Goal: Book appointment/travel/reservation

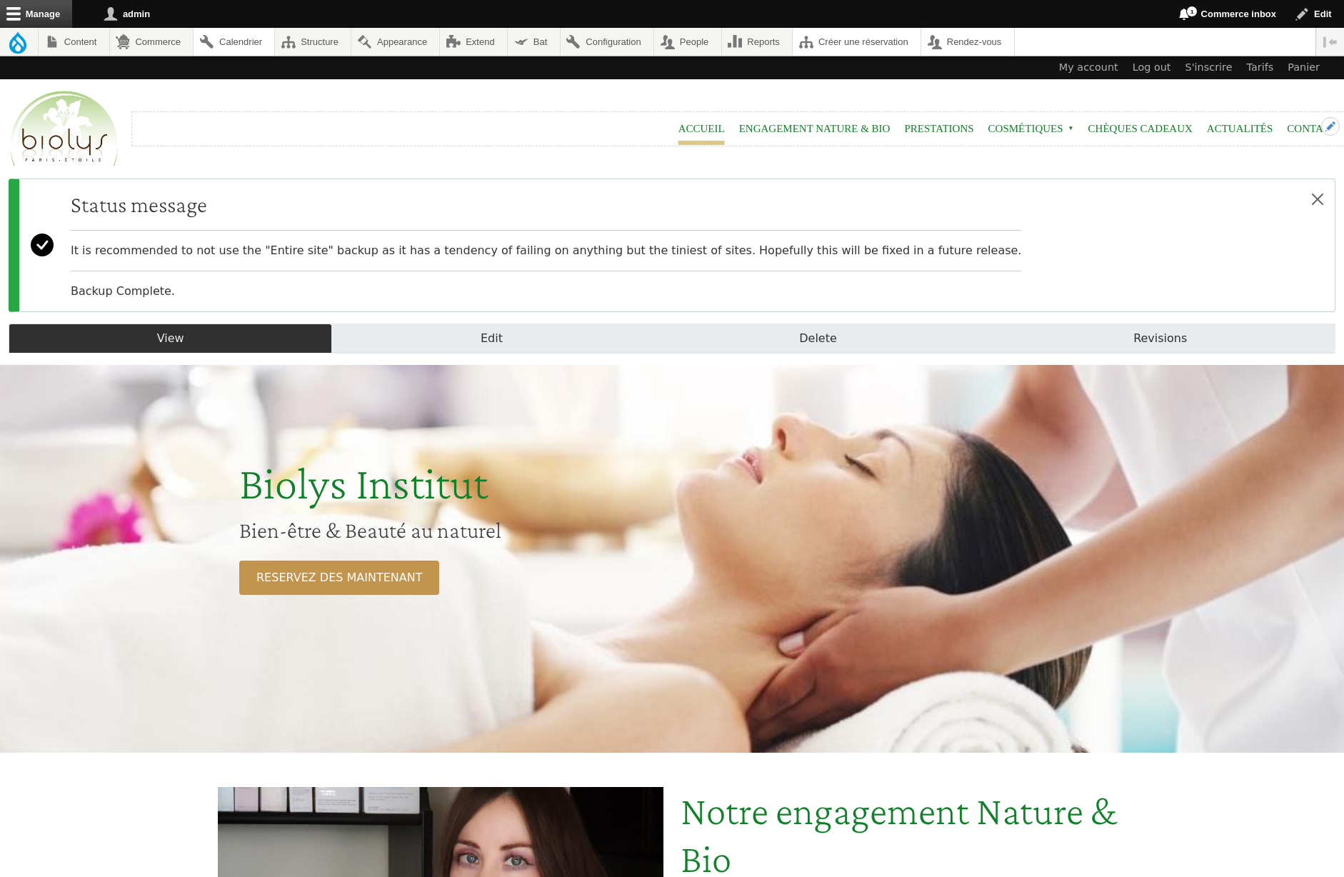
click at [1322, 131] on button "Open configuration options" at bounding box center [1330, 126] width 19 height 19
click at [1300, 131] on div "Close configuration options Configure block Remove block Edit menu" at bounding box center [1305, 156] width 77 height 79
click at [1301, 128] on div "Close configuration options Configure block Remove block Edit menu" at bounding box center [1305, 156] width 77 height 79
click at [1008, 242] on div "Status message It is recommended to not use the "Entire site" backup as it has …" at bounding box center [672, 245] width 1327 height 133
click at [1294, 125] on link "Contact" at bounding box center [1312, 129] width 50 height 32
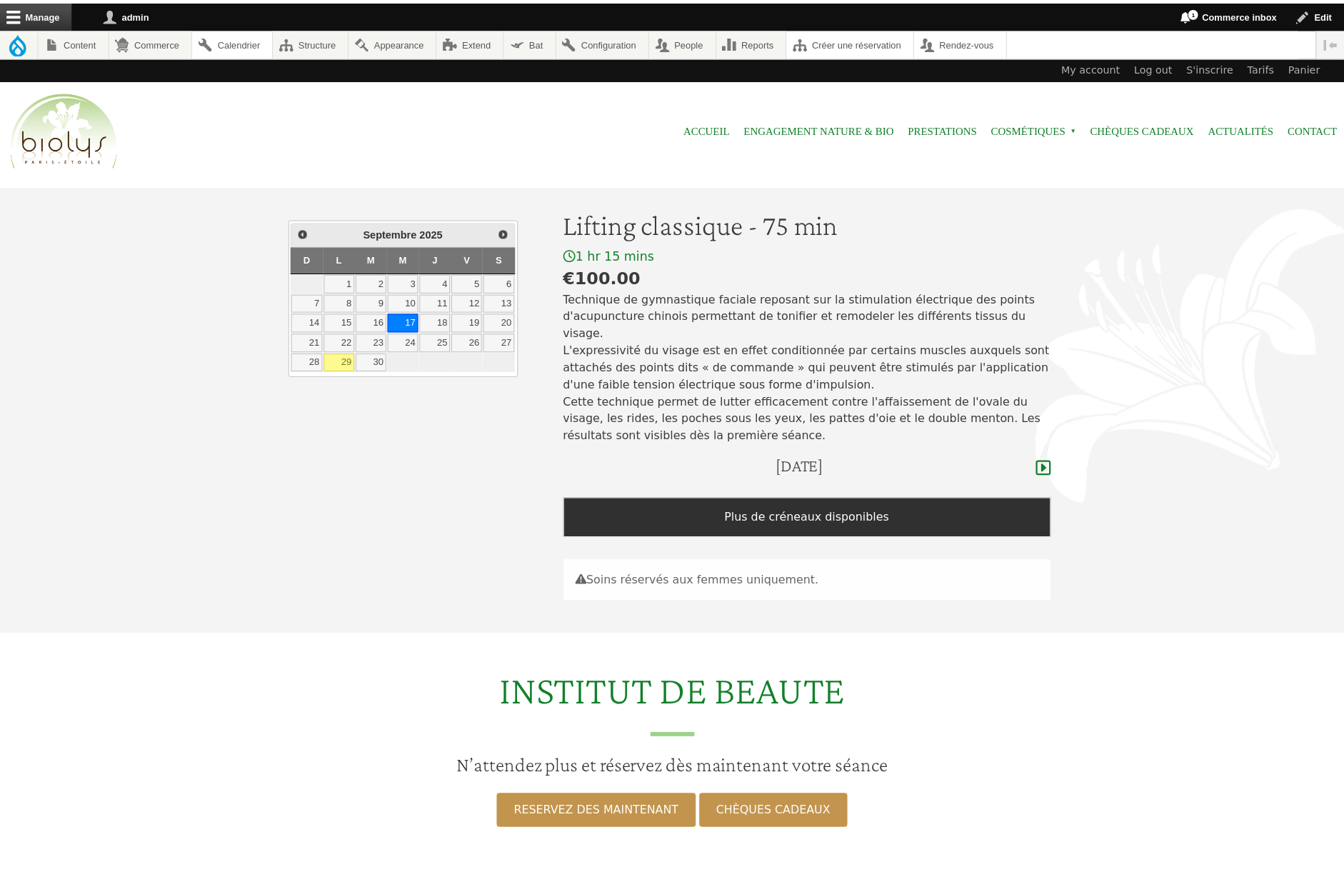
scroll to position [56, 0]
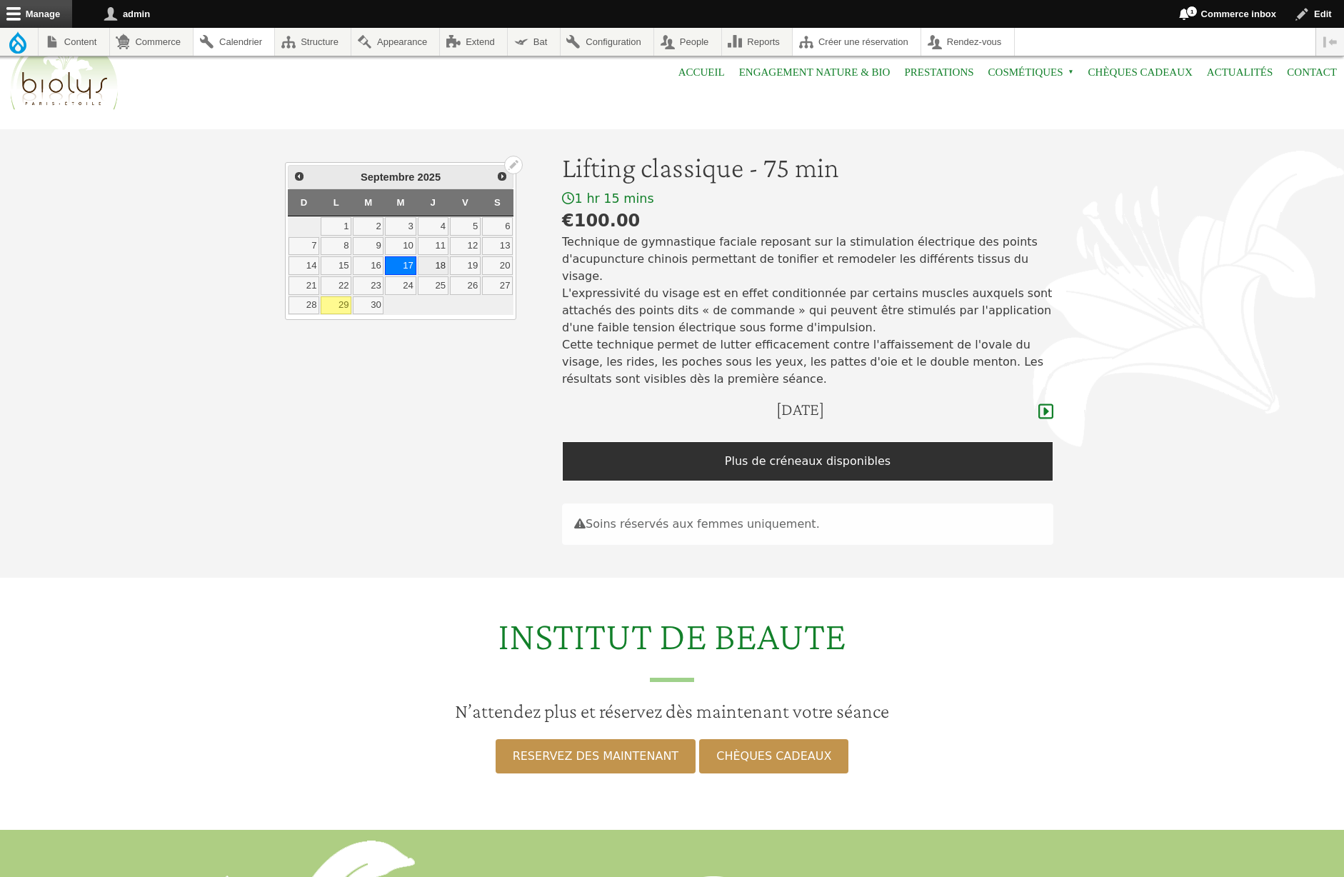
click at [438, 263] on link "18" at bounding box center [433, 265] width 31 height 19
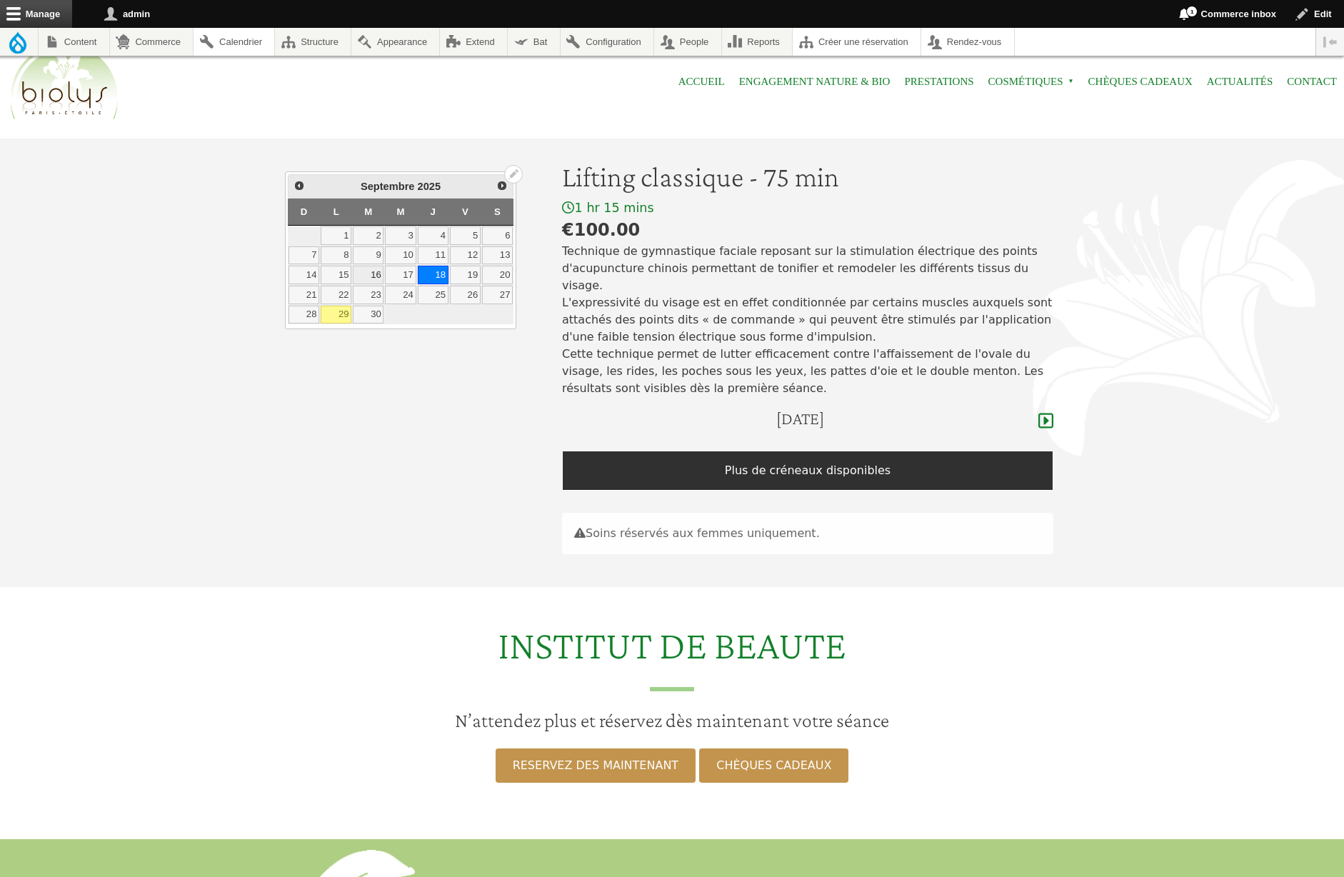
scroll to position [29, 0]
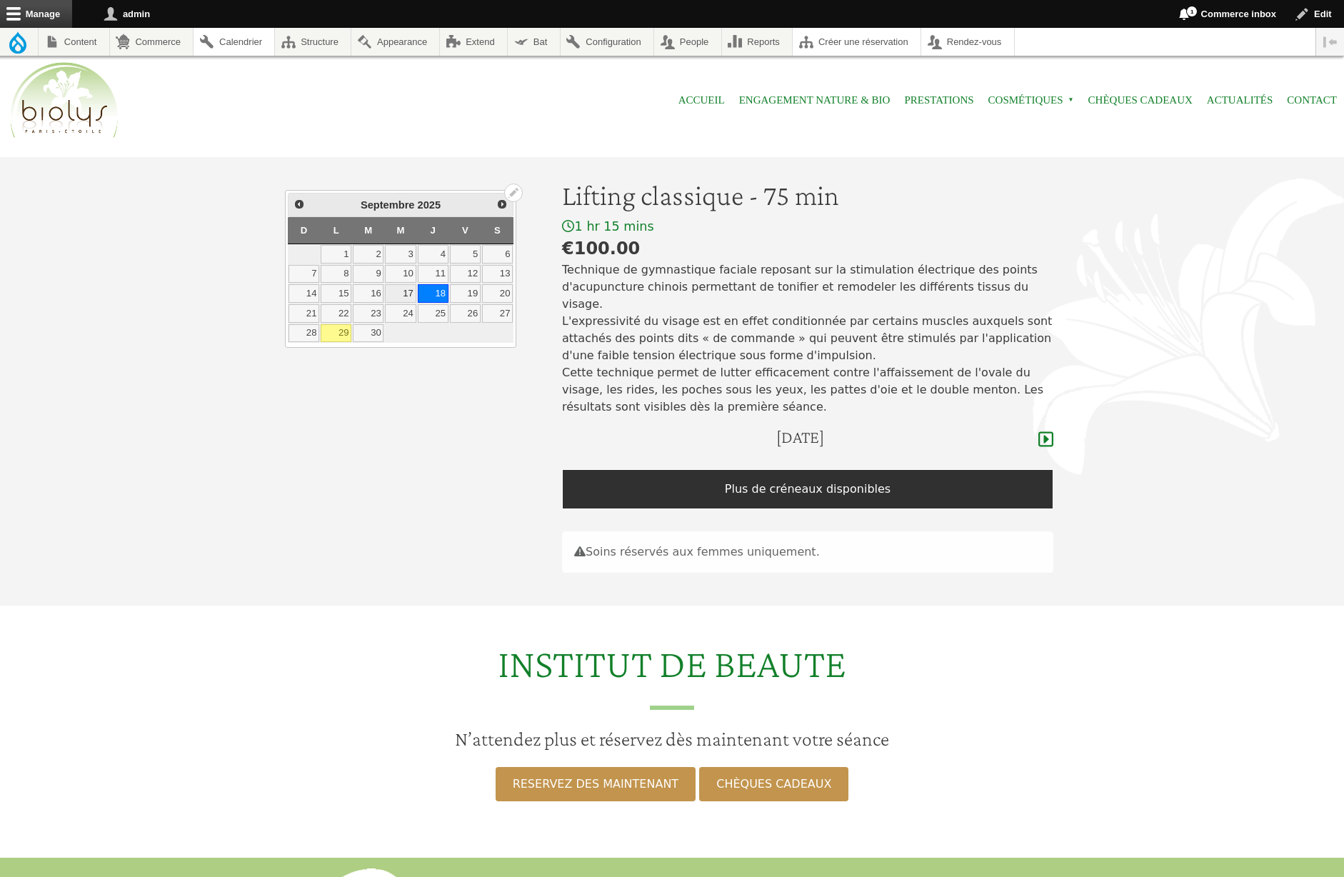
click at [404, 294] on link "17" at bounding box center [400, 293] width 31 height 19
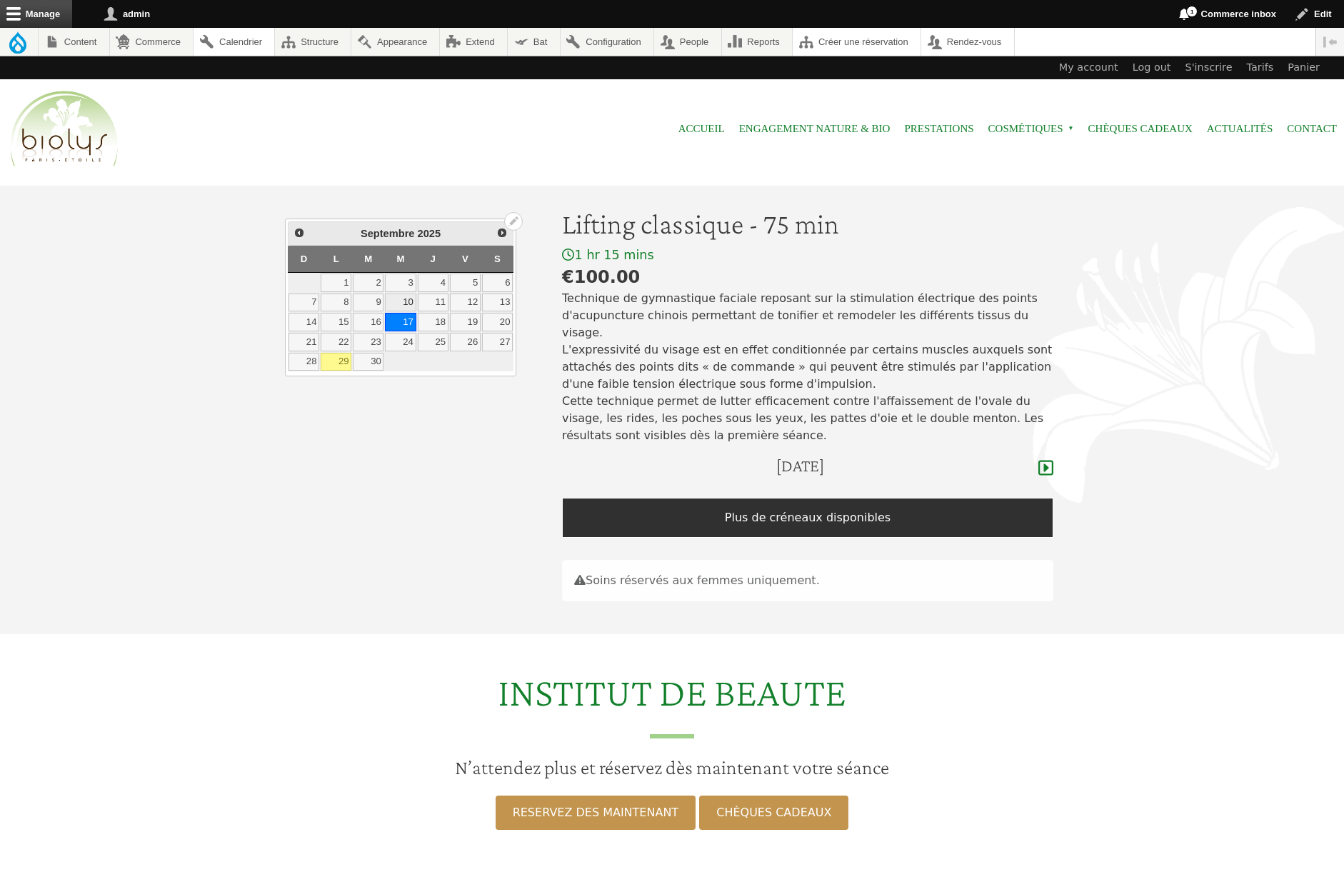
click at [410, 303] on link "10" at bounding box center [400, 302] width 31 height 19
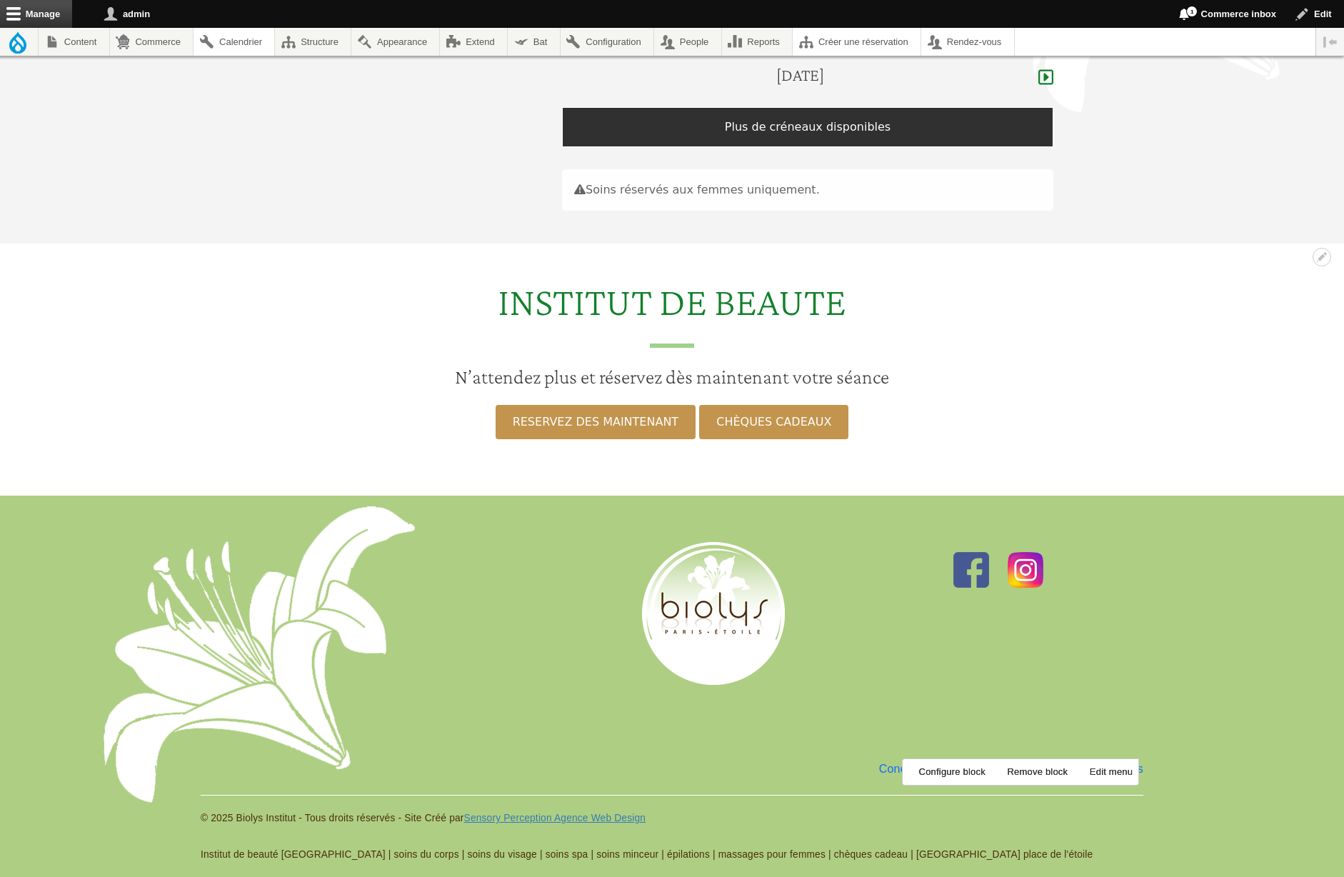
scroll to position [16, 0]
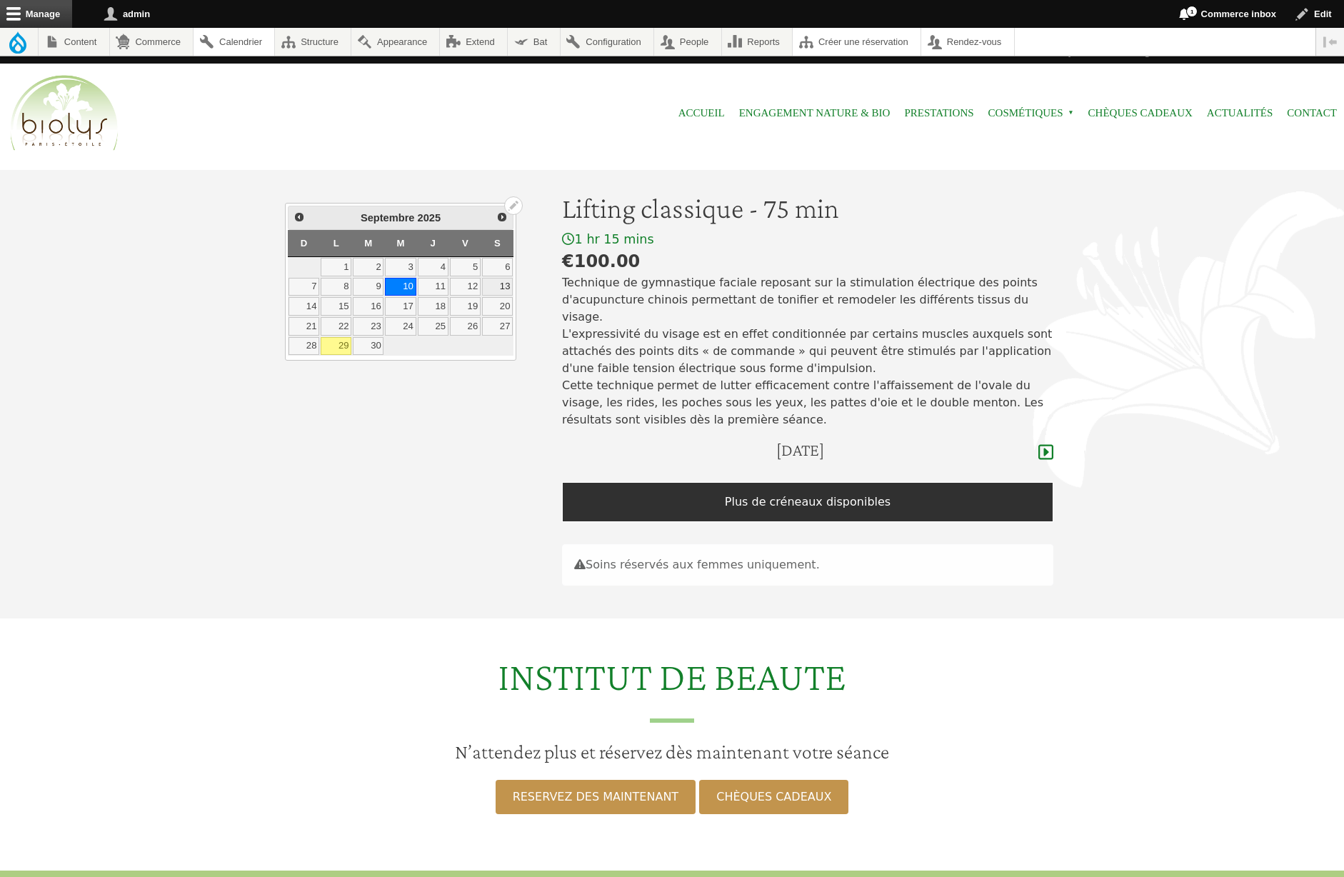
click at [504, 285] on link "13" at bounding box center [497, 287] width 31 height 19
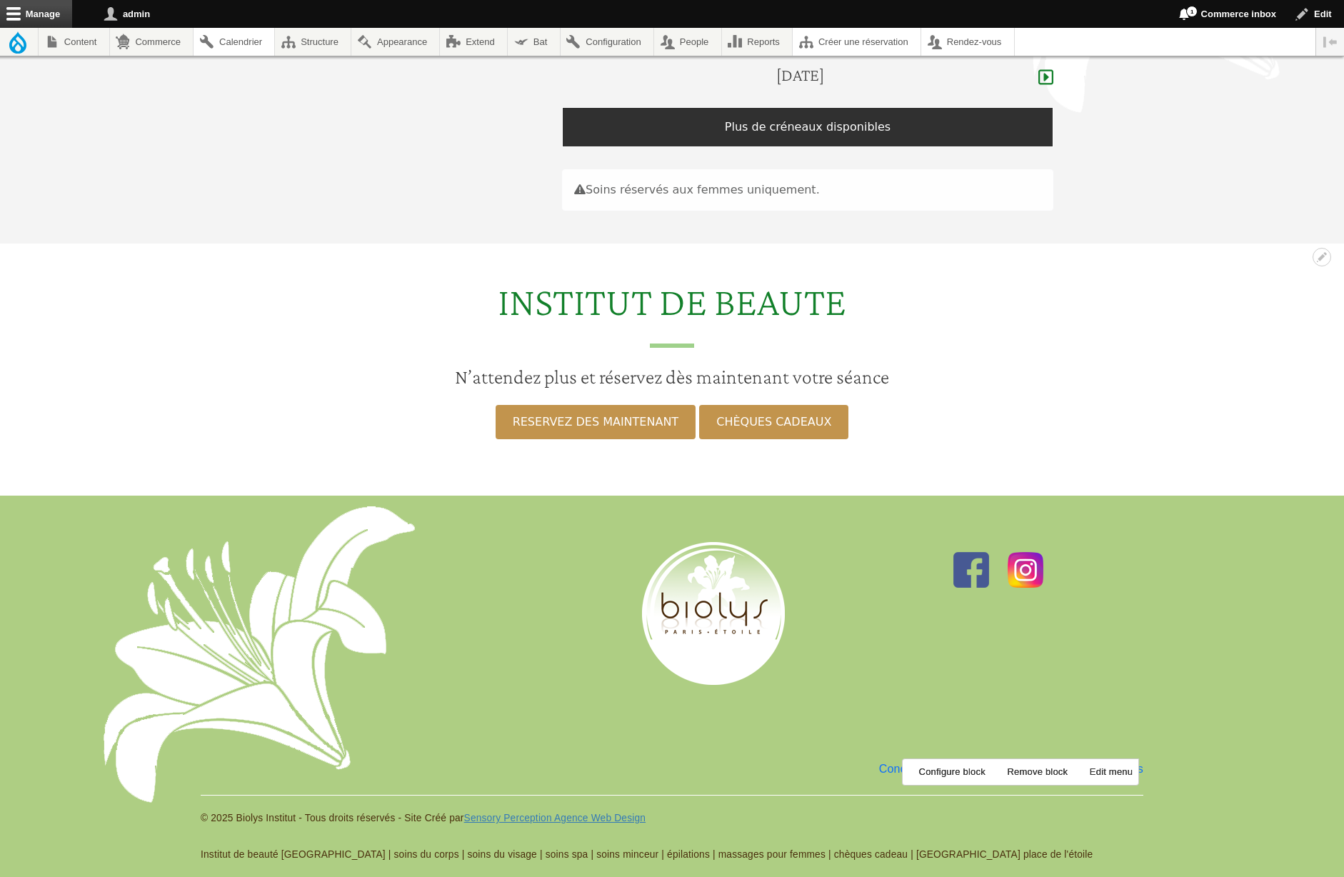
scroll to position [48, 0]
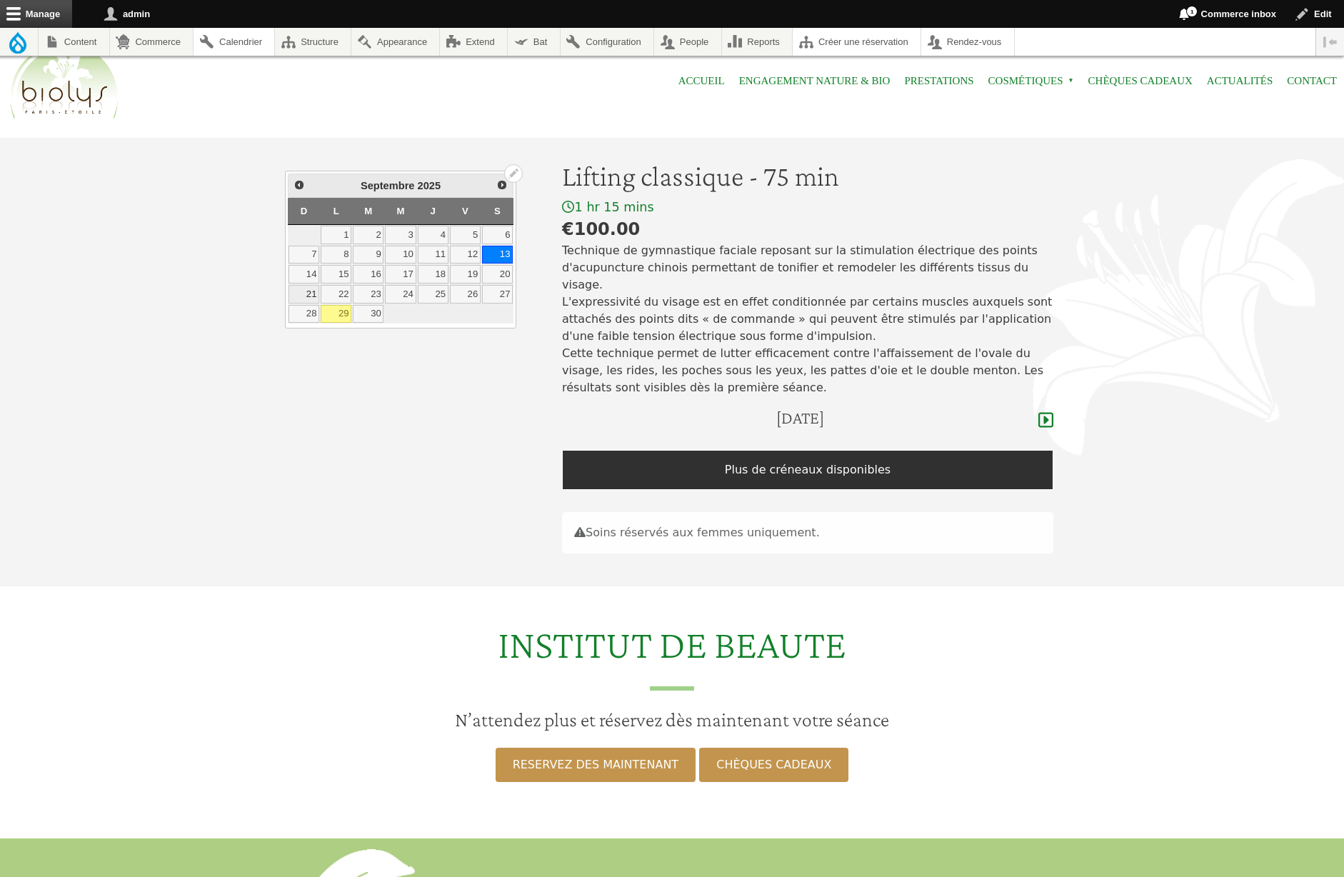
click at [308, 291] on link "21" at bounding box center [303, 294] width 31 height 19
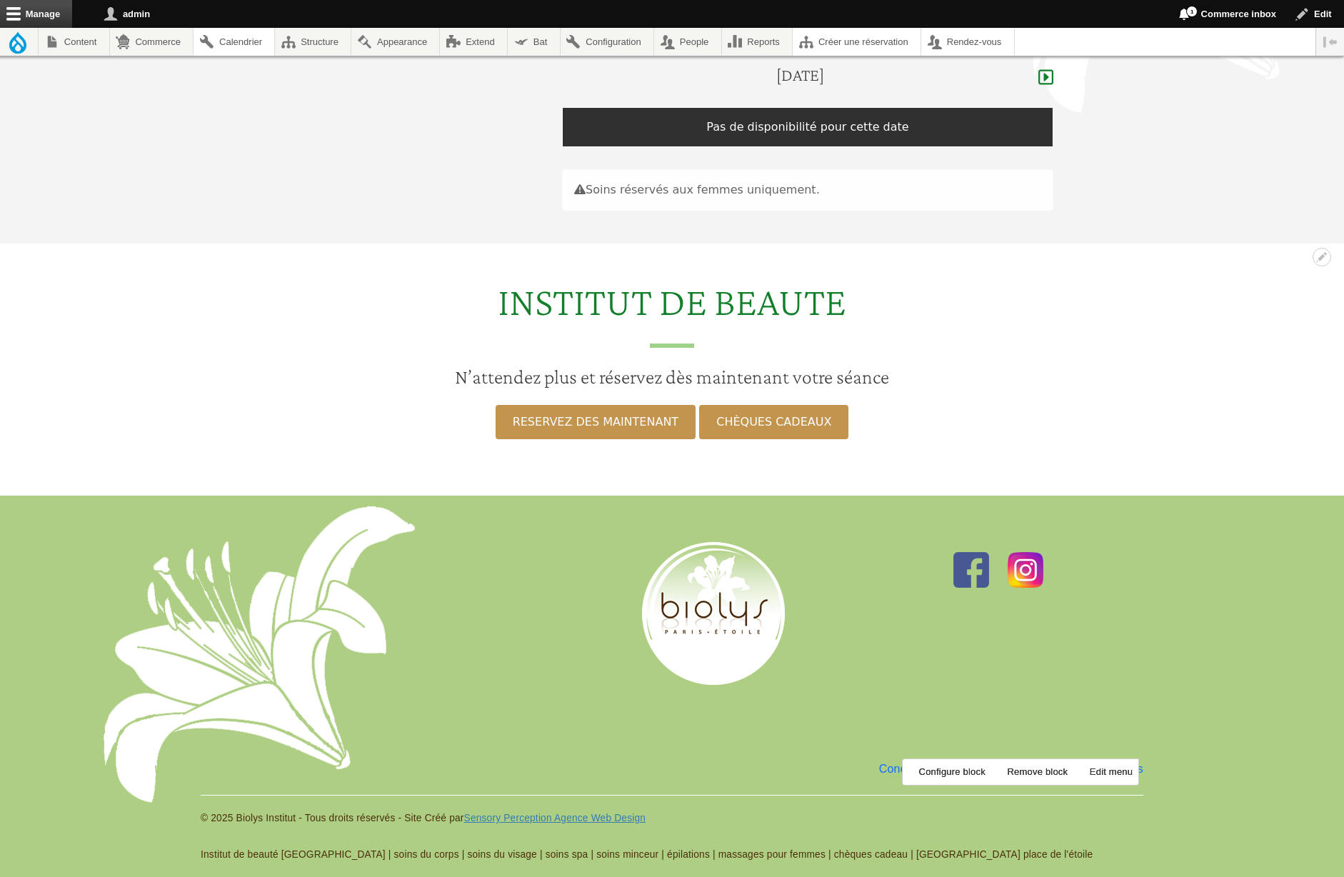
scroll to position [48, 0]
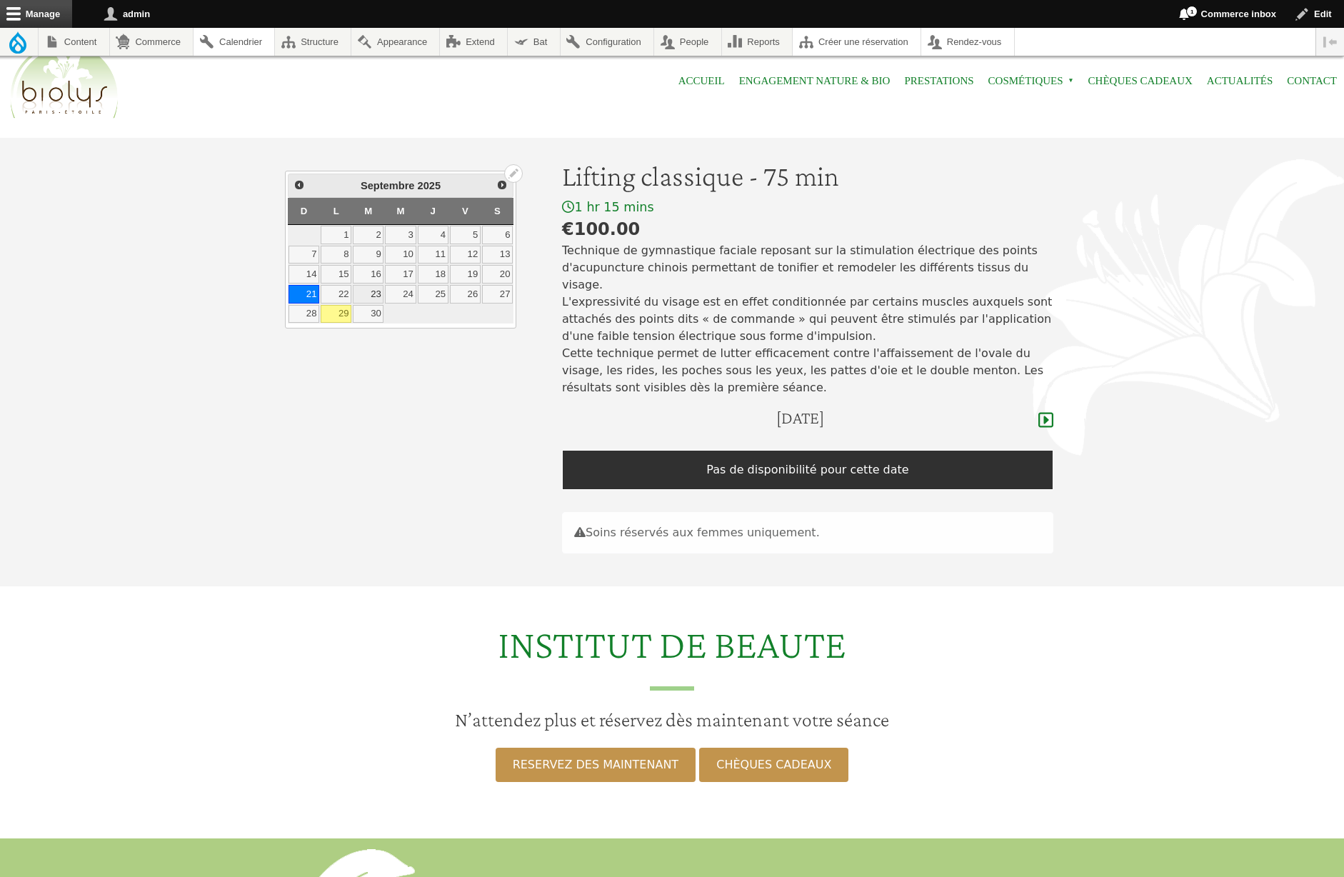
click at [368, 293] on link "23" at bounding box center [368, 294] width 31 height 19
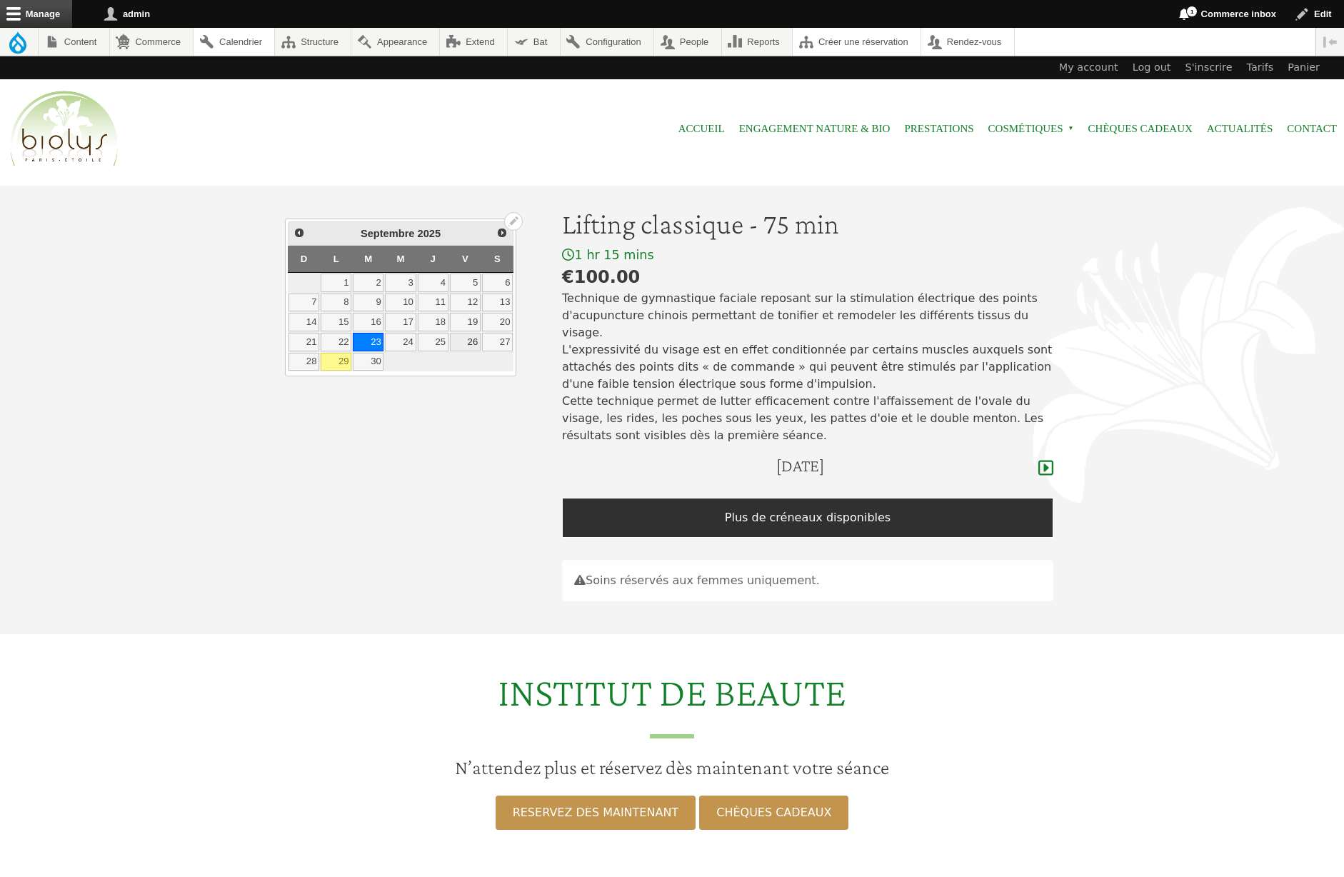
click at [469, 343] on link "26" at bounding box center [465, 342] width 31 height 19
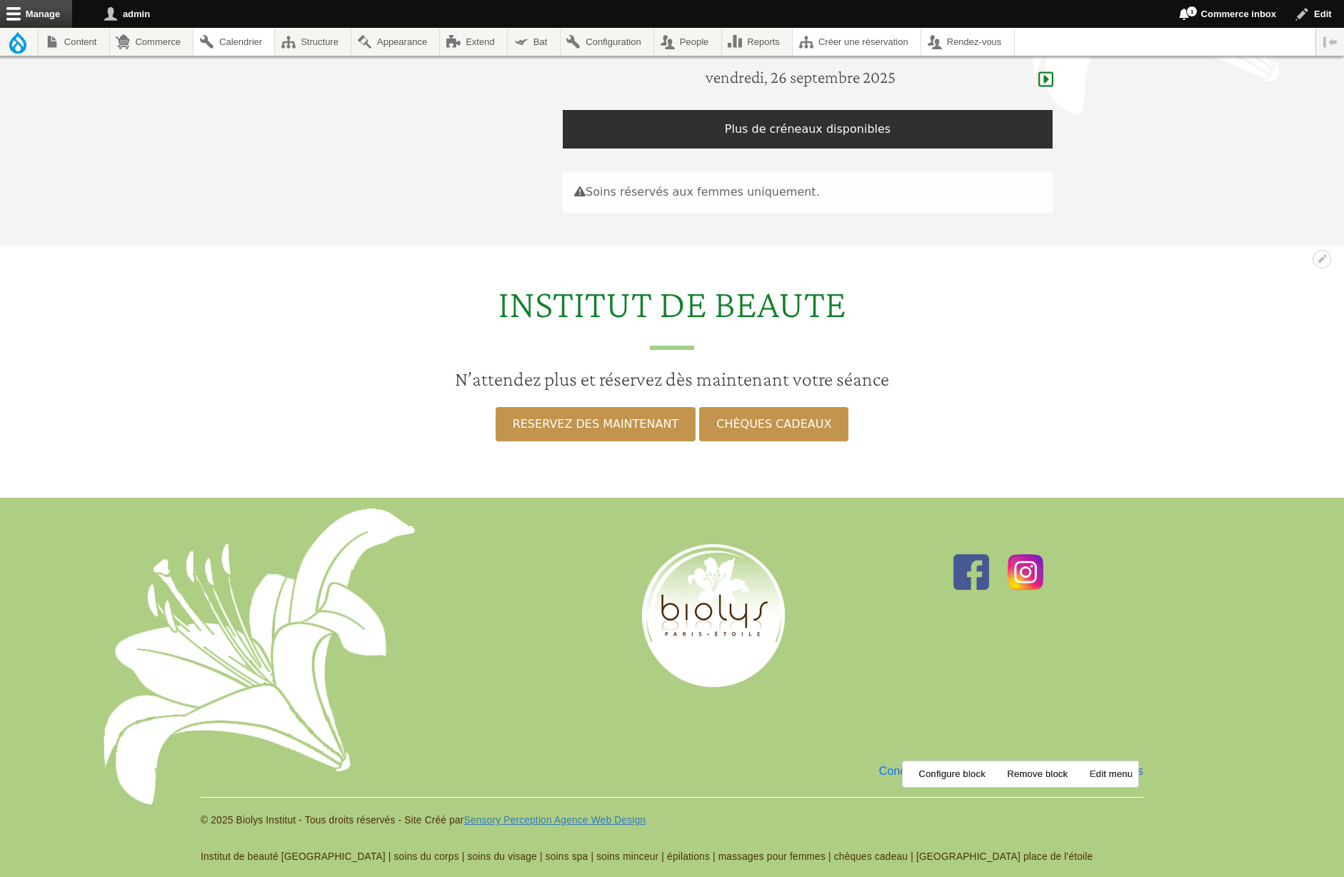
scroll to position [16, 0]
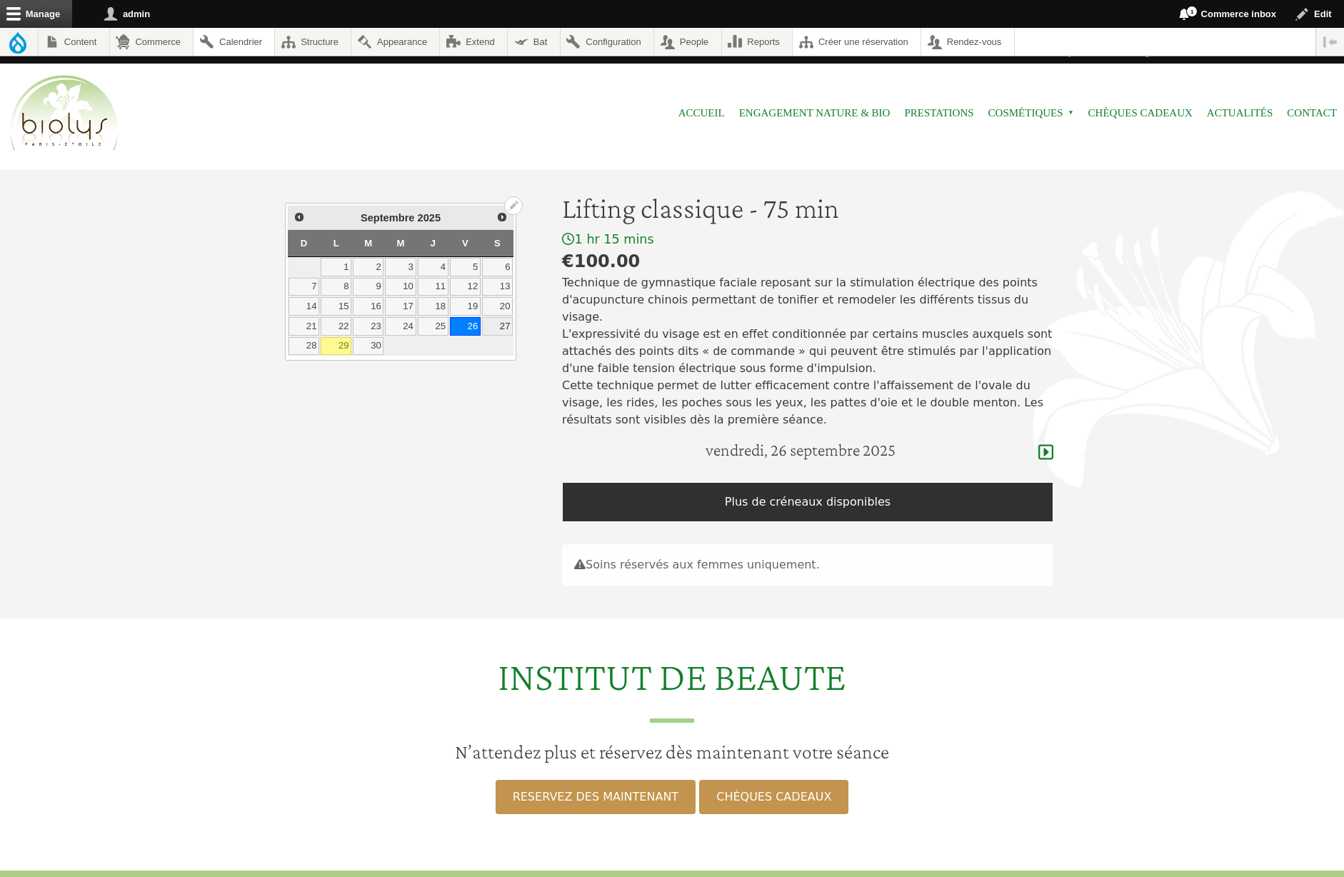
click at [501, 326] on link "27" at bounding box center [497, 326] width 31 height 19
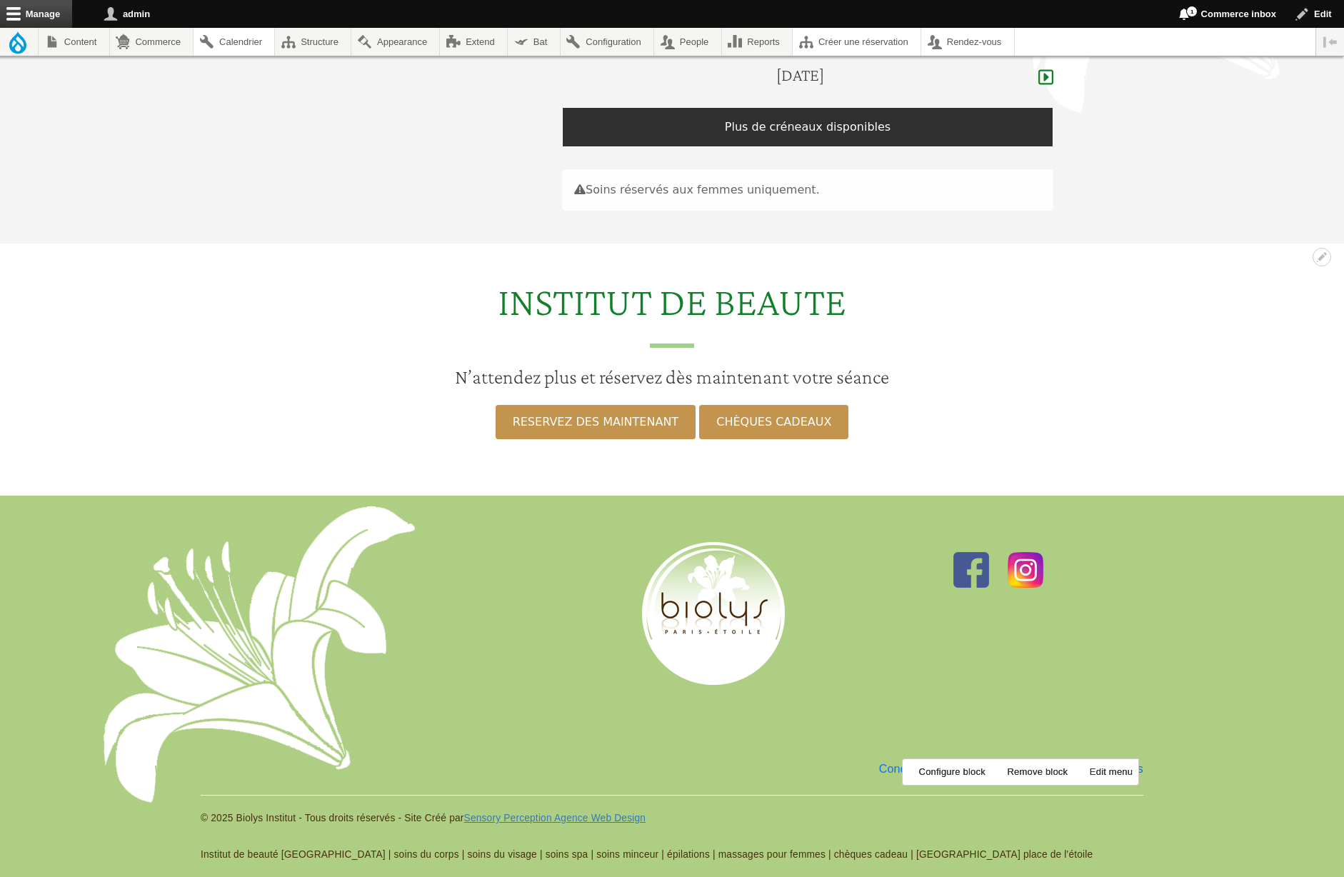
scroll to position [127, 0]
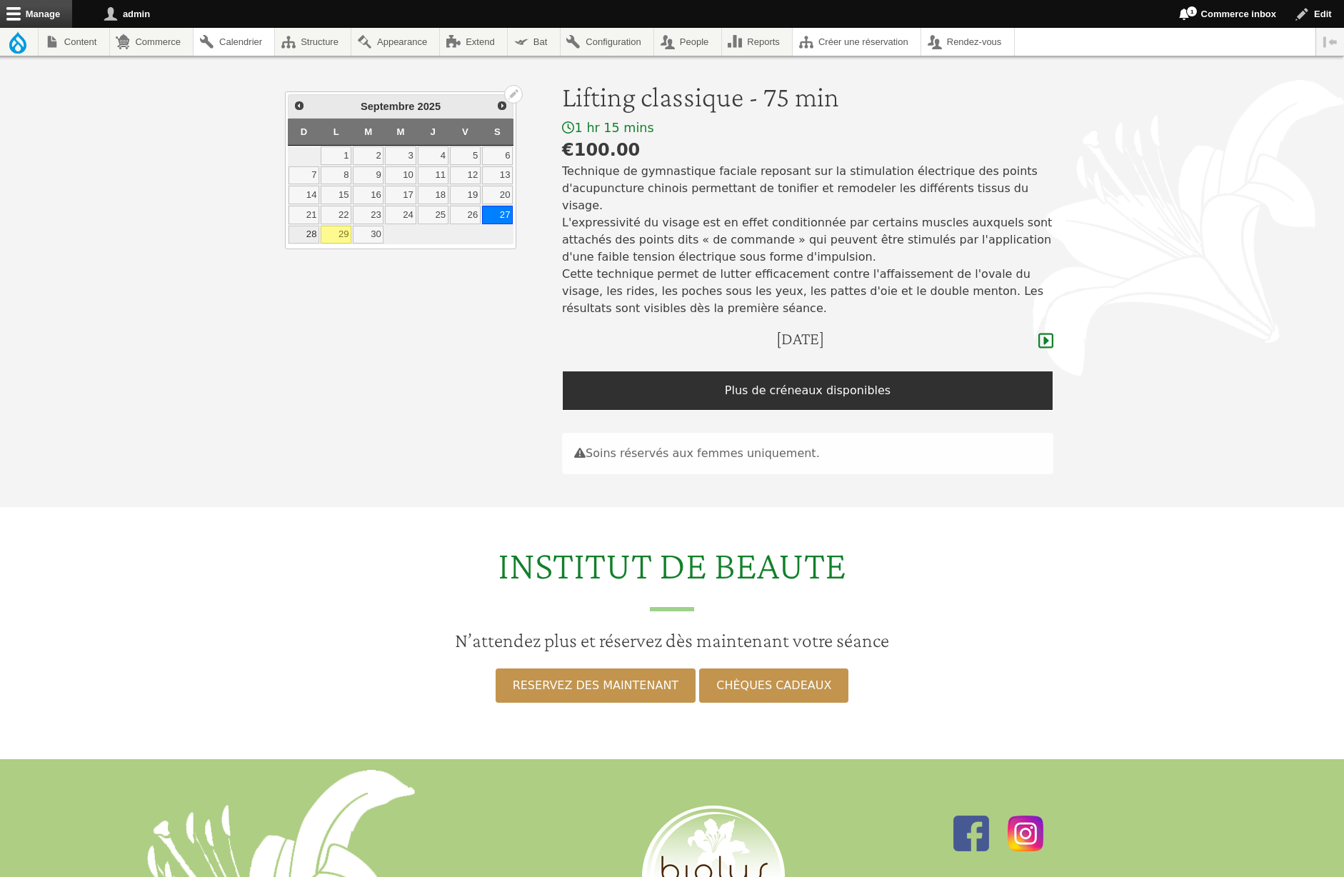
click at [308, 236] on link "28" at bounding box center [303, 235] width 31 height 19
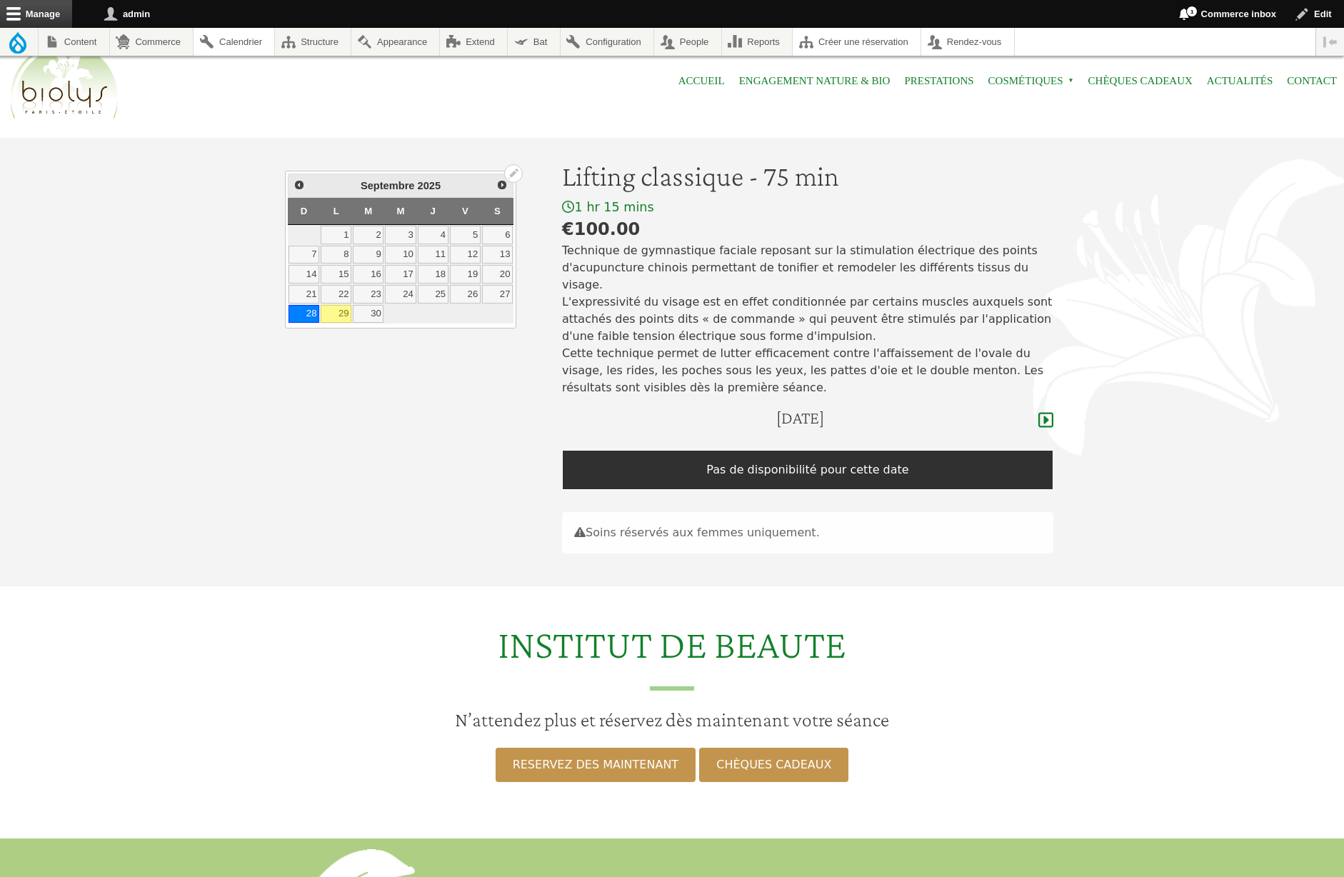
click at [343, 316] on link "29" at bounding box center [336, 314] width 31 height 19
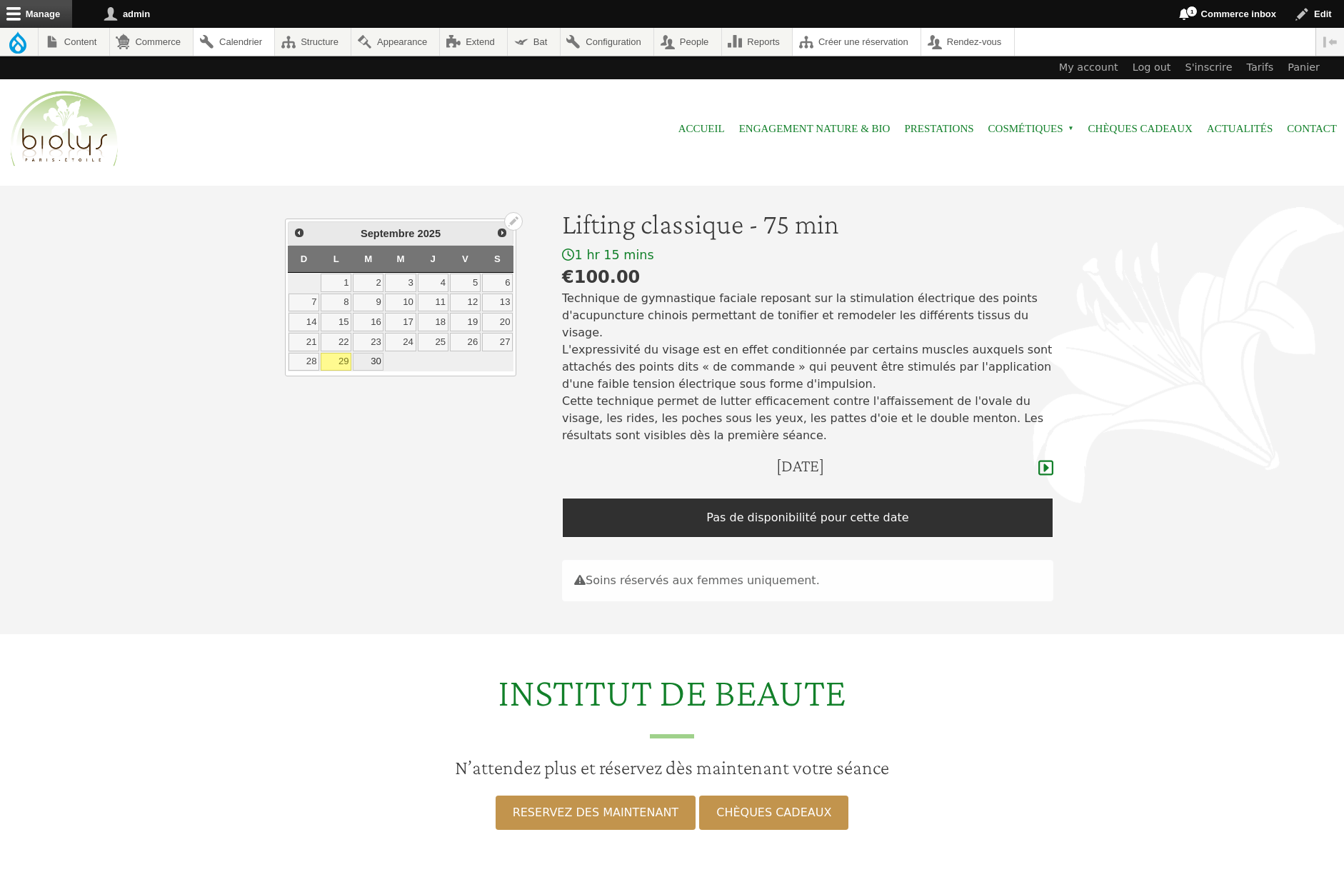
click at [375, 363] on link "30" at bounding box center [368, 362] width 31 height 19
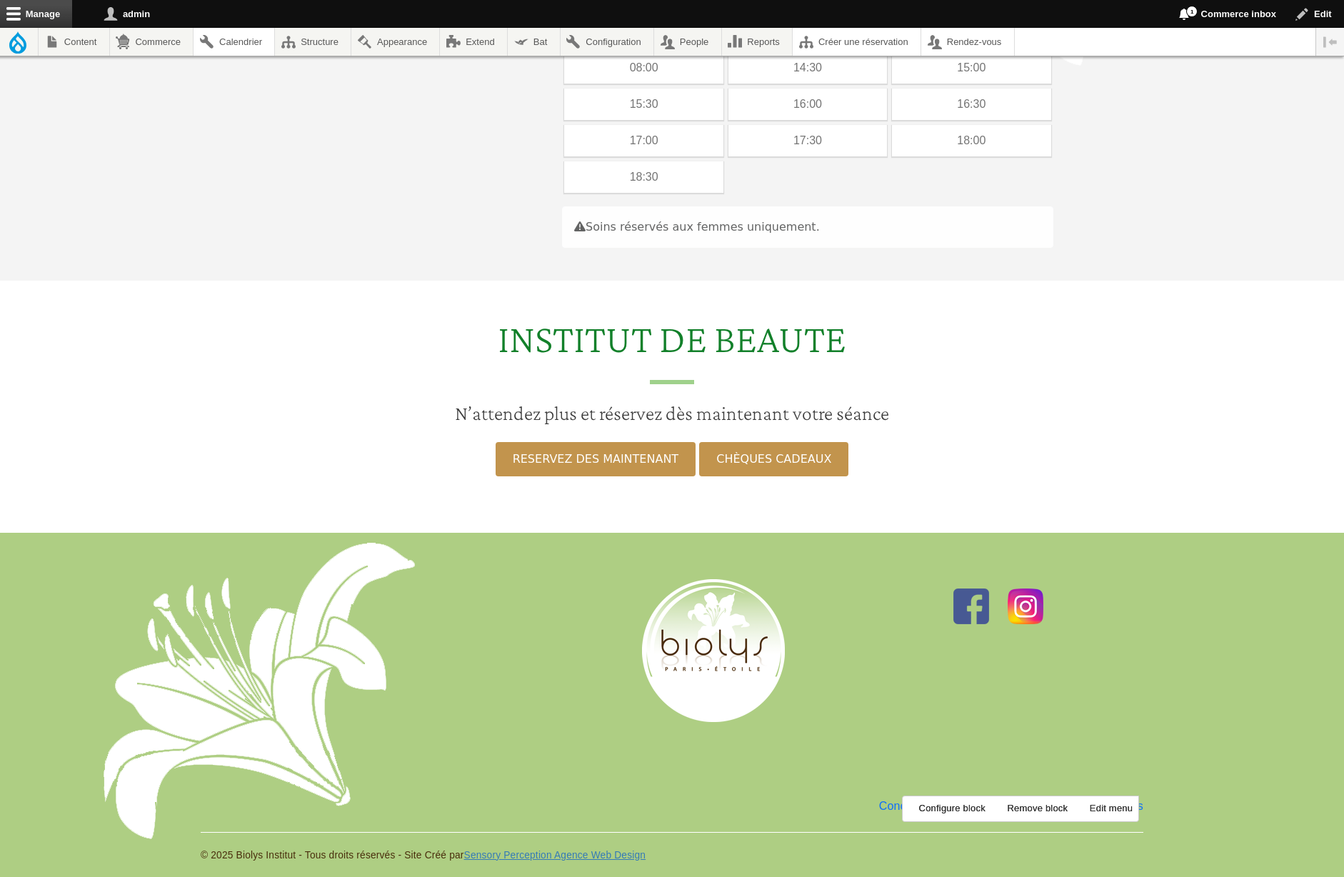
scroll to position [63, 0]
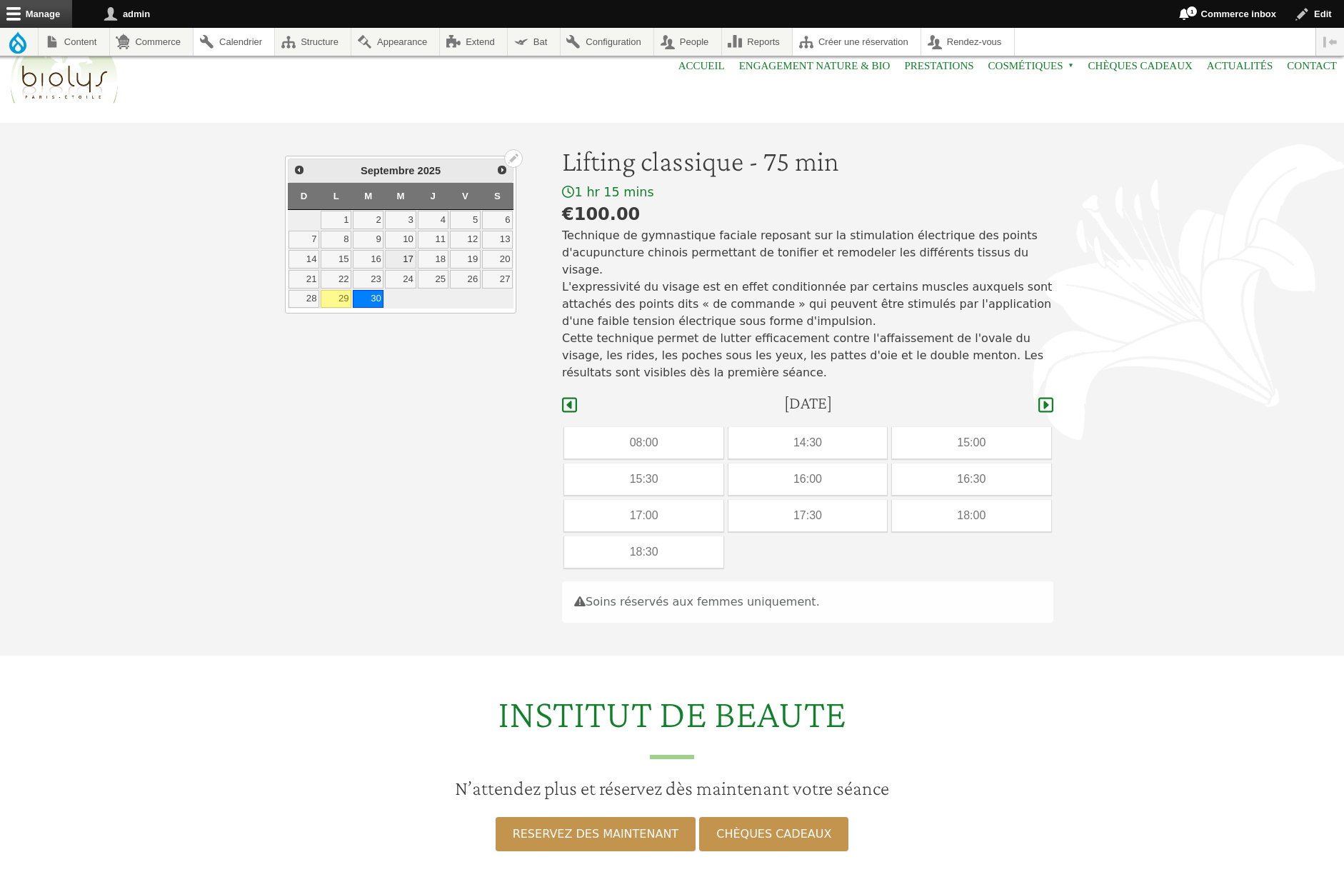
click at [408, 261] on link "17" at bounding box center [400, 259] width 31 height 19
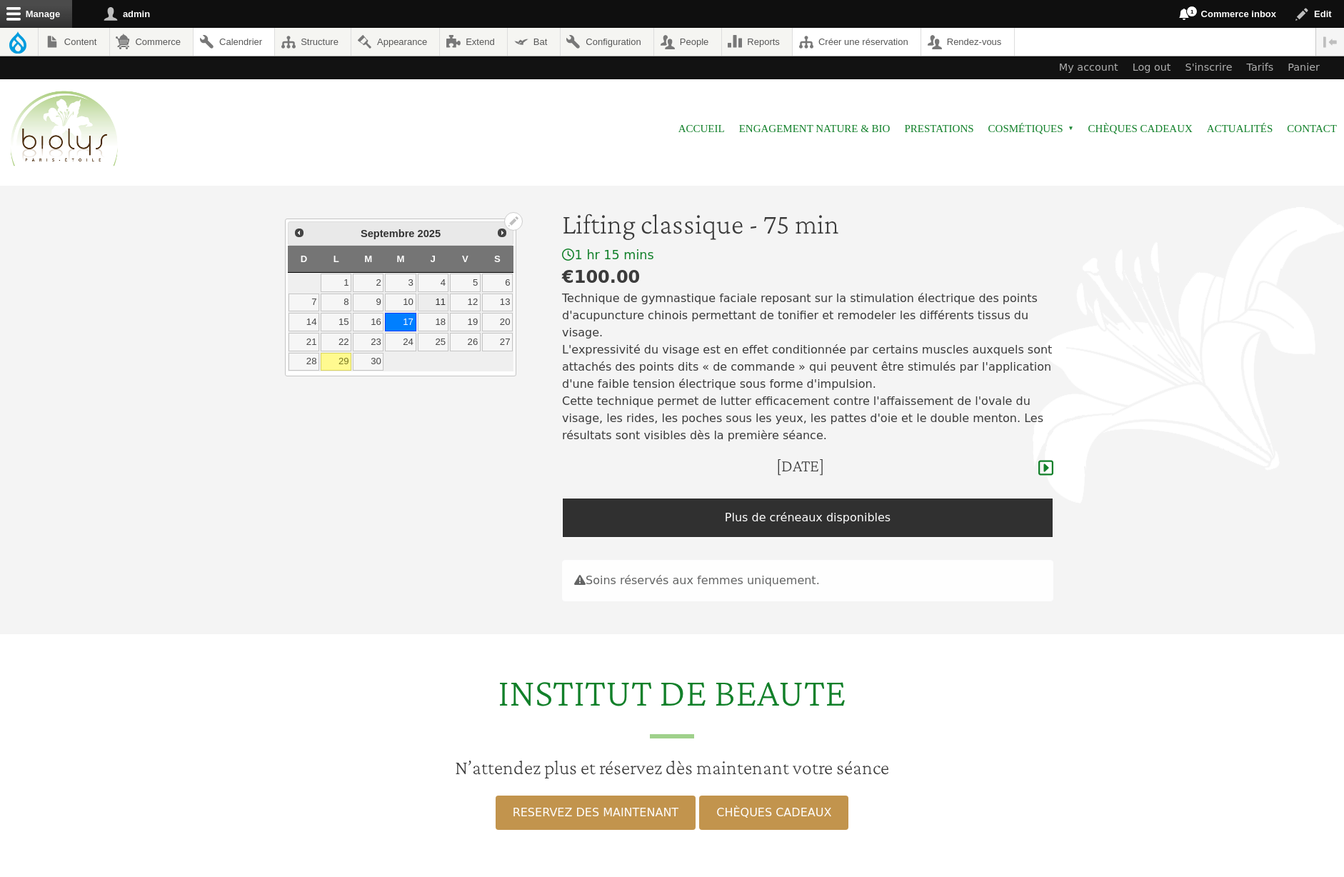
click at [438, 301] on link "11" at bounding box center [433, 302] width 31 height 19
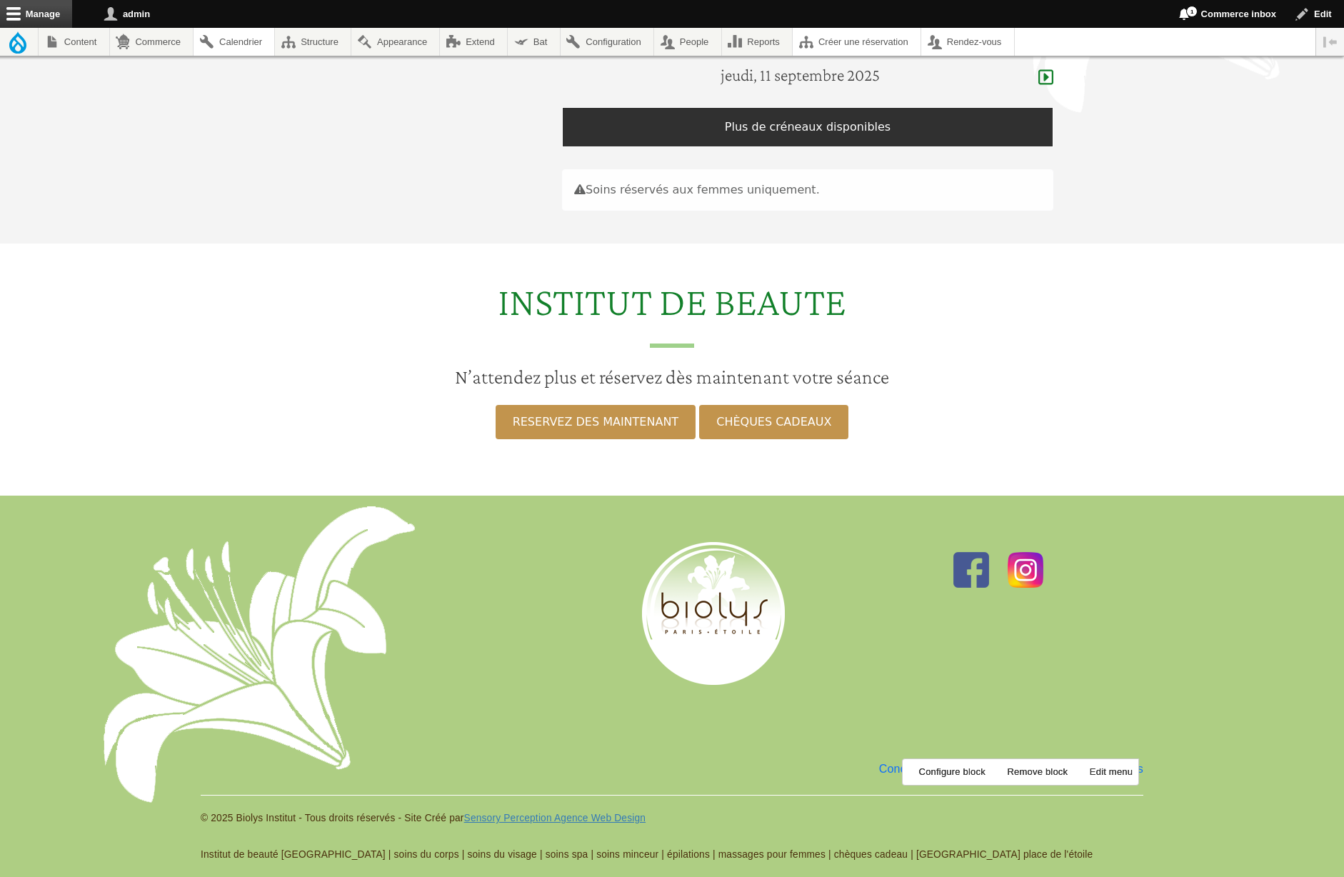
scroll to position [95, 0]
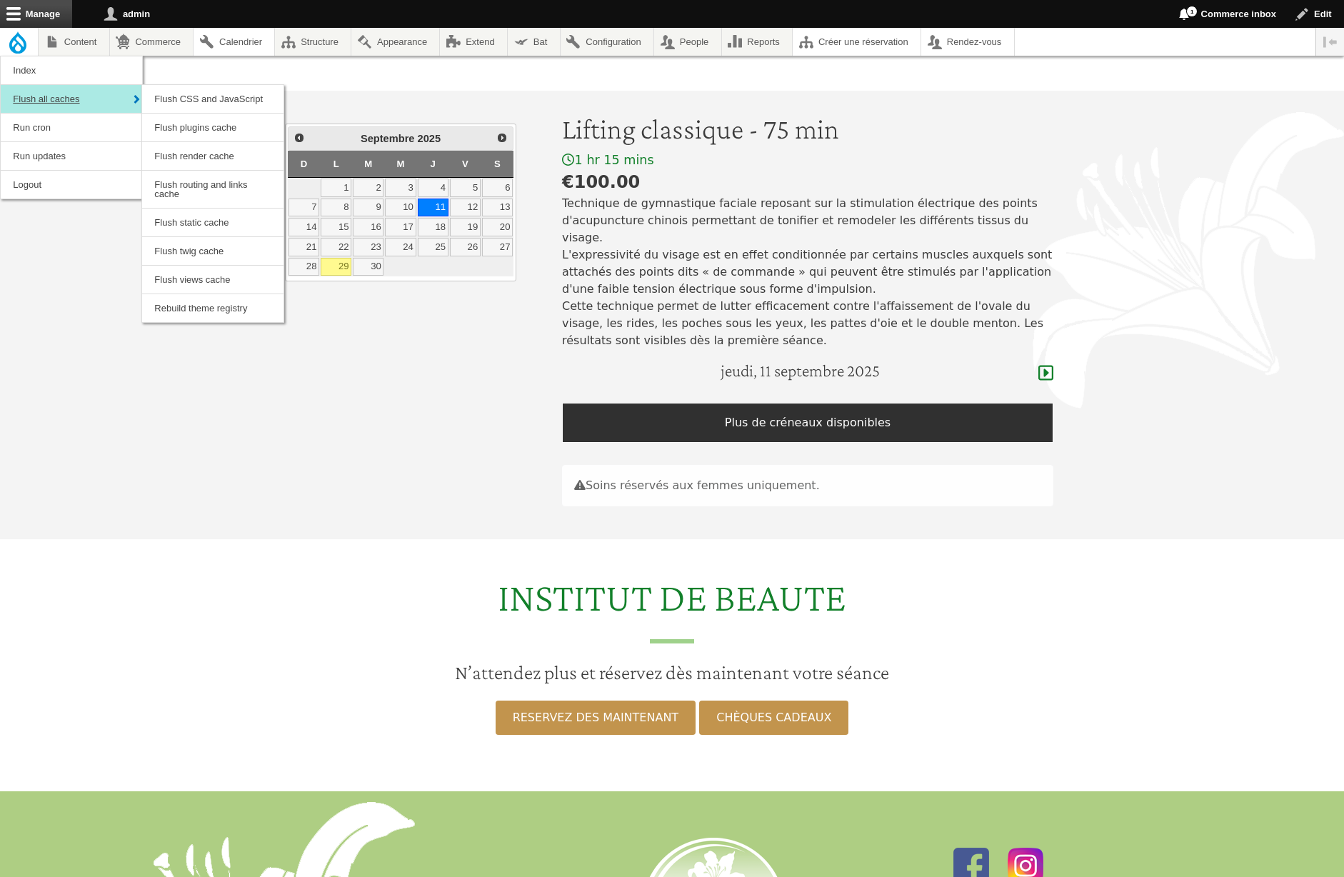
click at [27, 97] on link "Flush all caches" at bounding box center [71, 99] width 141 height 28
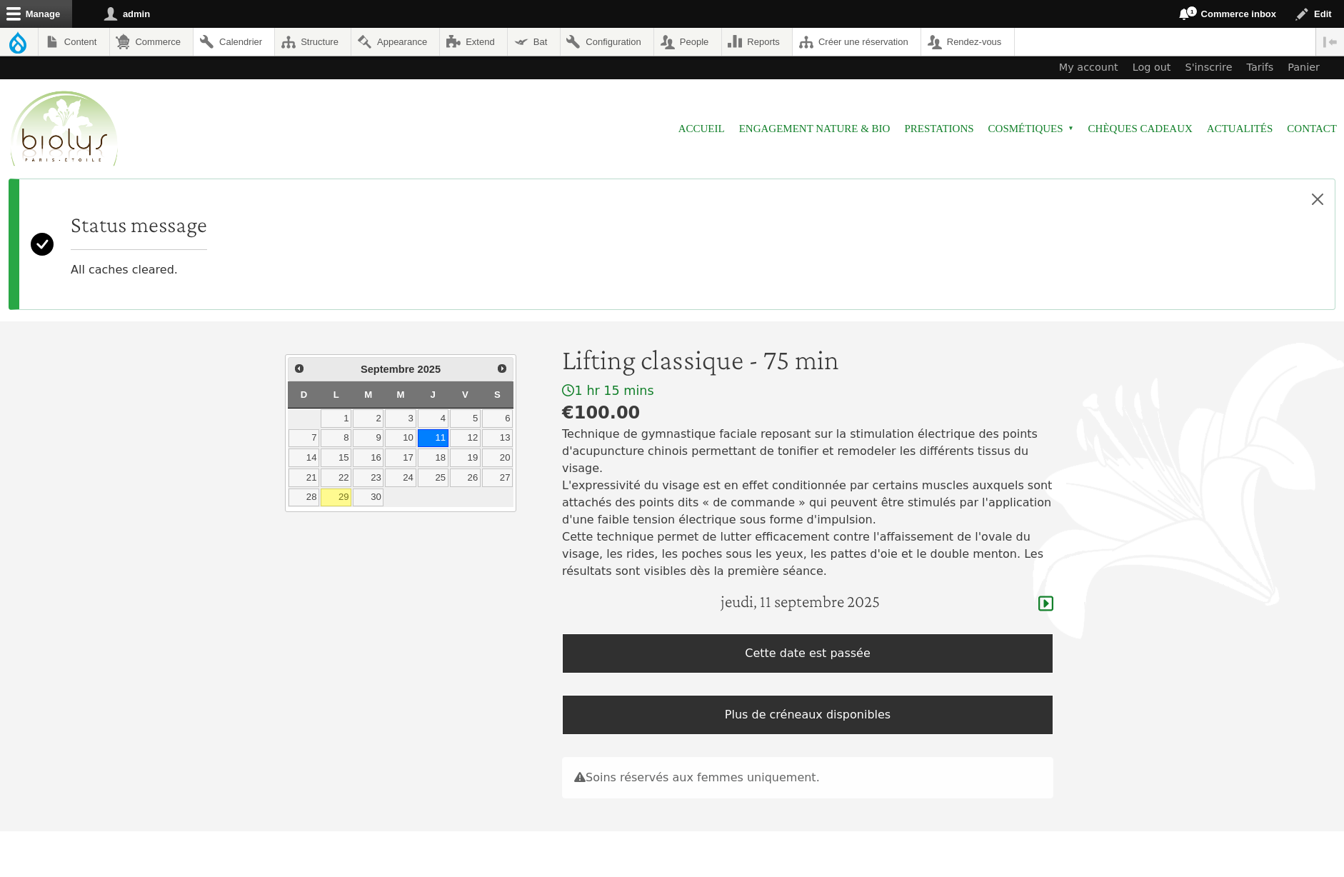
scroll to position [18, 0]
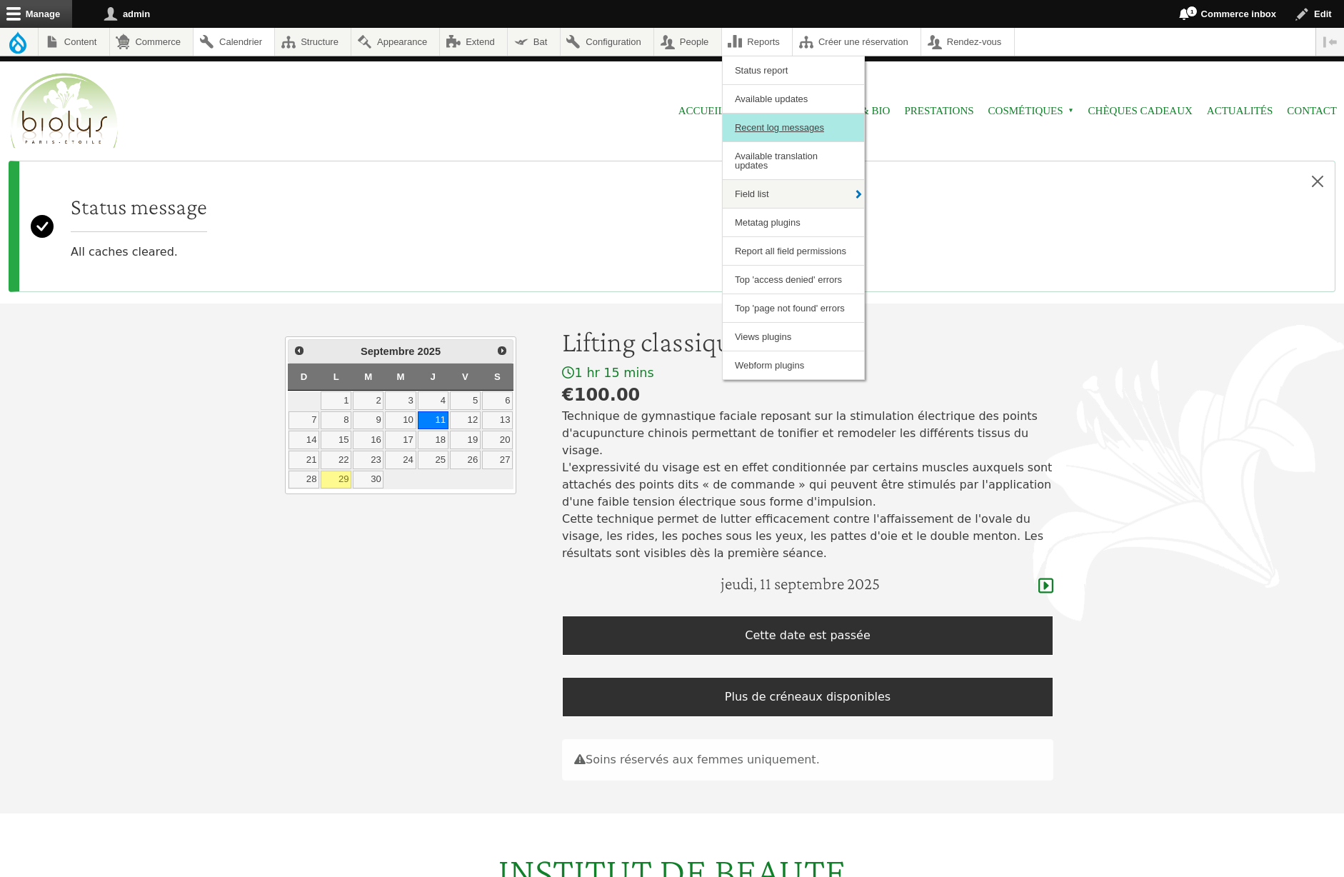
click at [816, 132] on link "Recent log messages" at bounding box center [793, 128] width 141 height 28
